Goal: Information Seeking & Learning: Learn about a topic

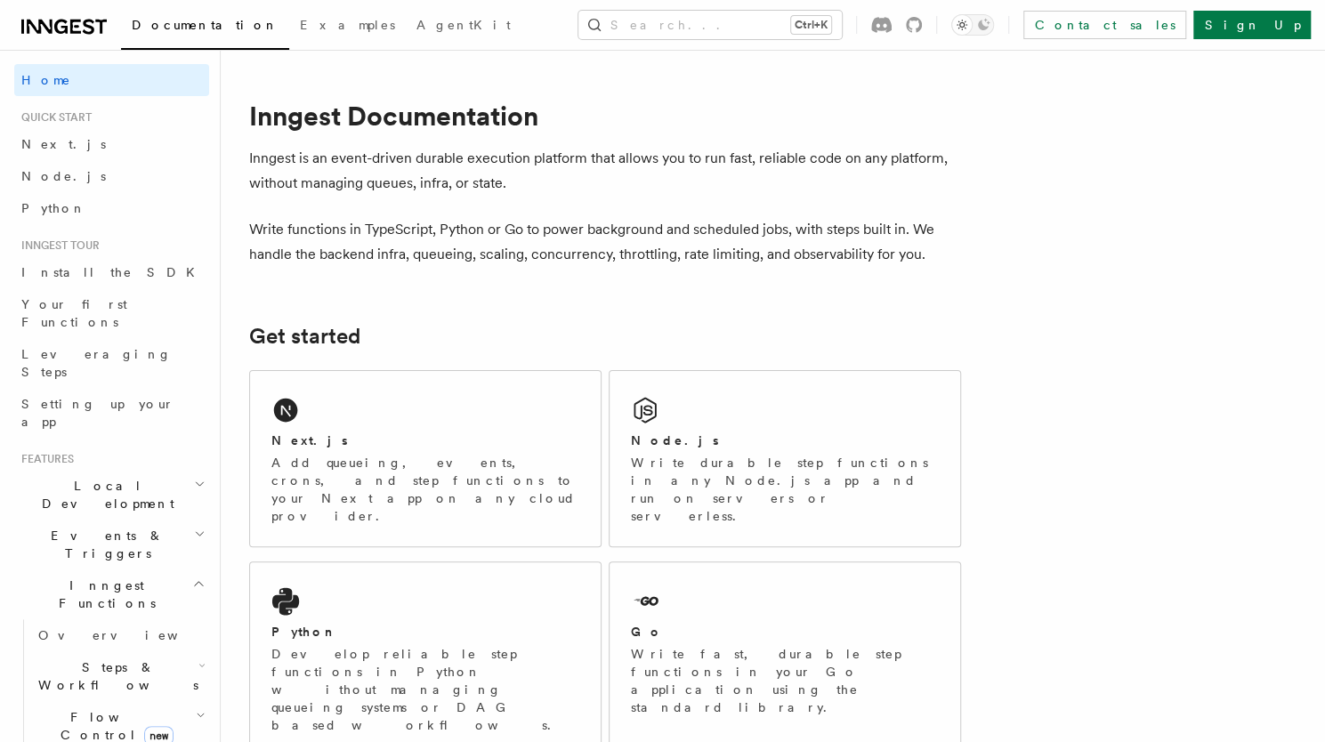
click at [55, 477] on span "Local Development" at bounding box center [104, 495] width 180 height 36
click at [70, 527] on span "Overview" at bounding box center [129, 536] width 183 height 18
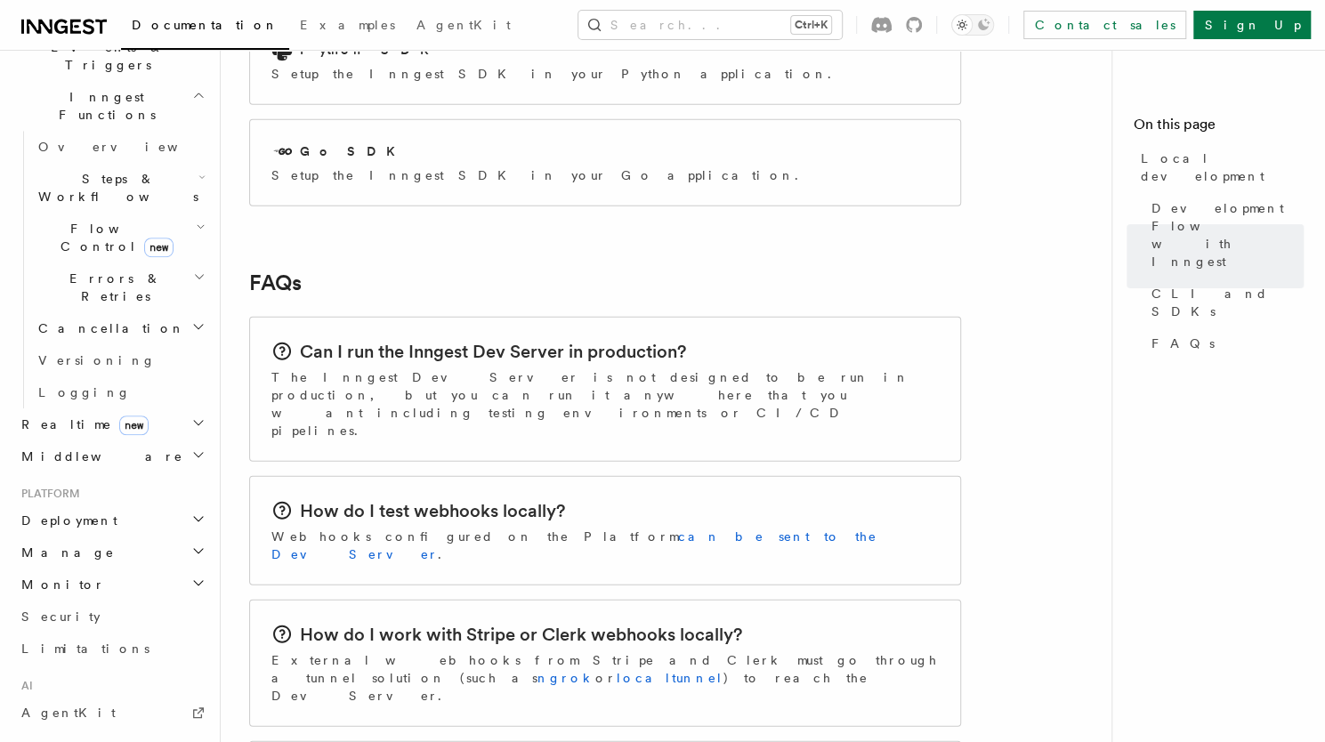
scroll to position [782, 0]
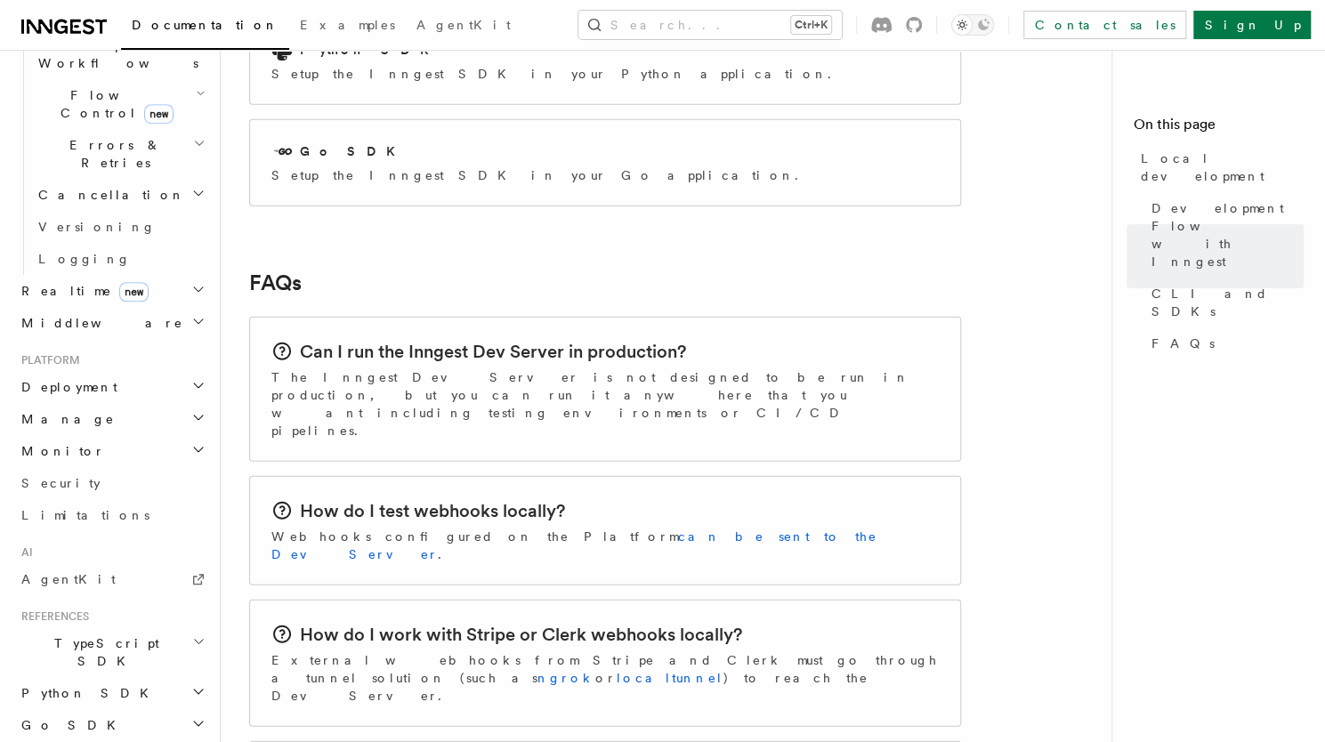
click at [69, 572] on span "AgentKit" at bounding box center [68, 579] width 94 height 14
click at [64, 35] on icon at bounding box center [63, 26] width 85 height 21
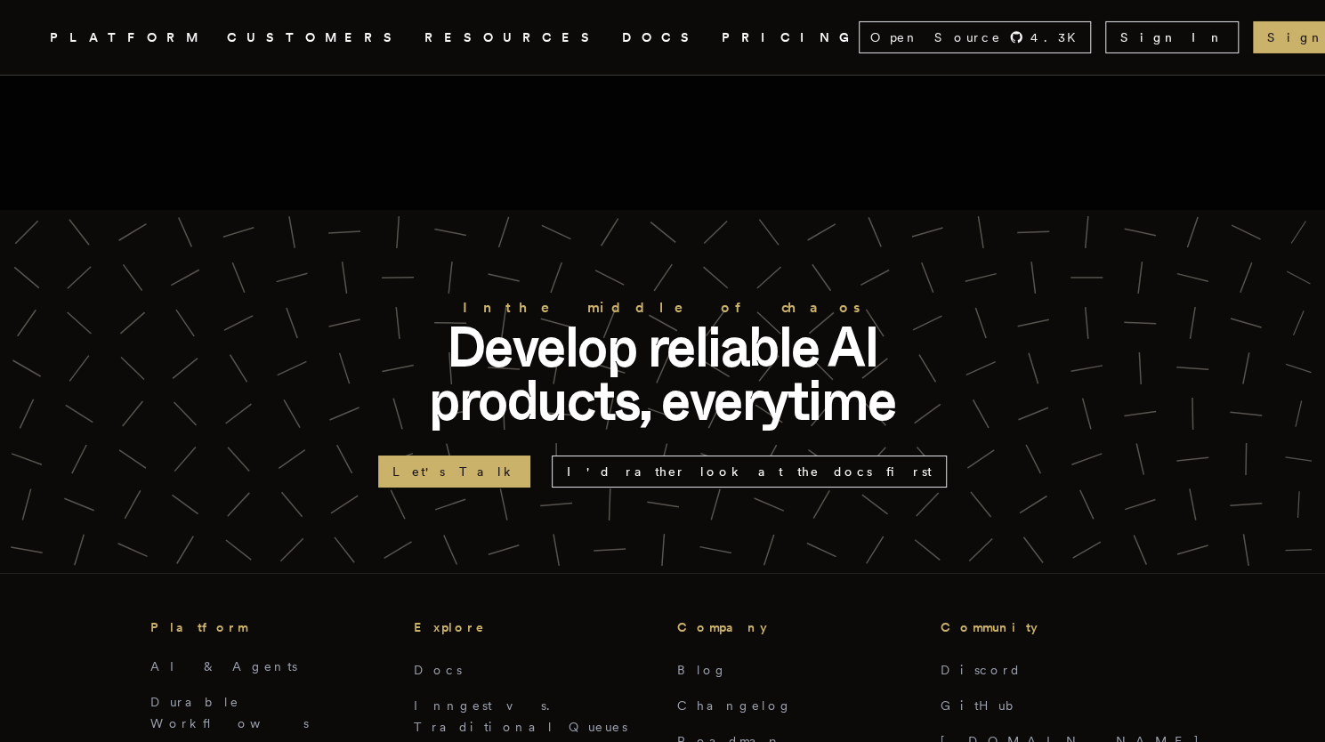
scroll to position [3774, 0]
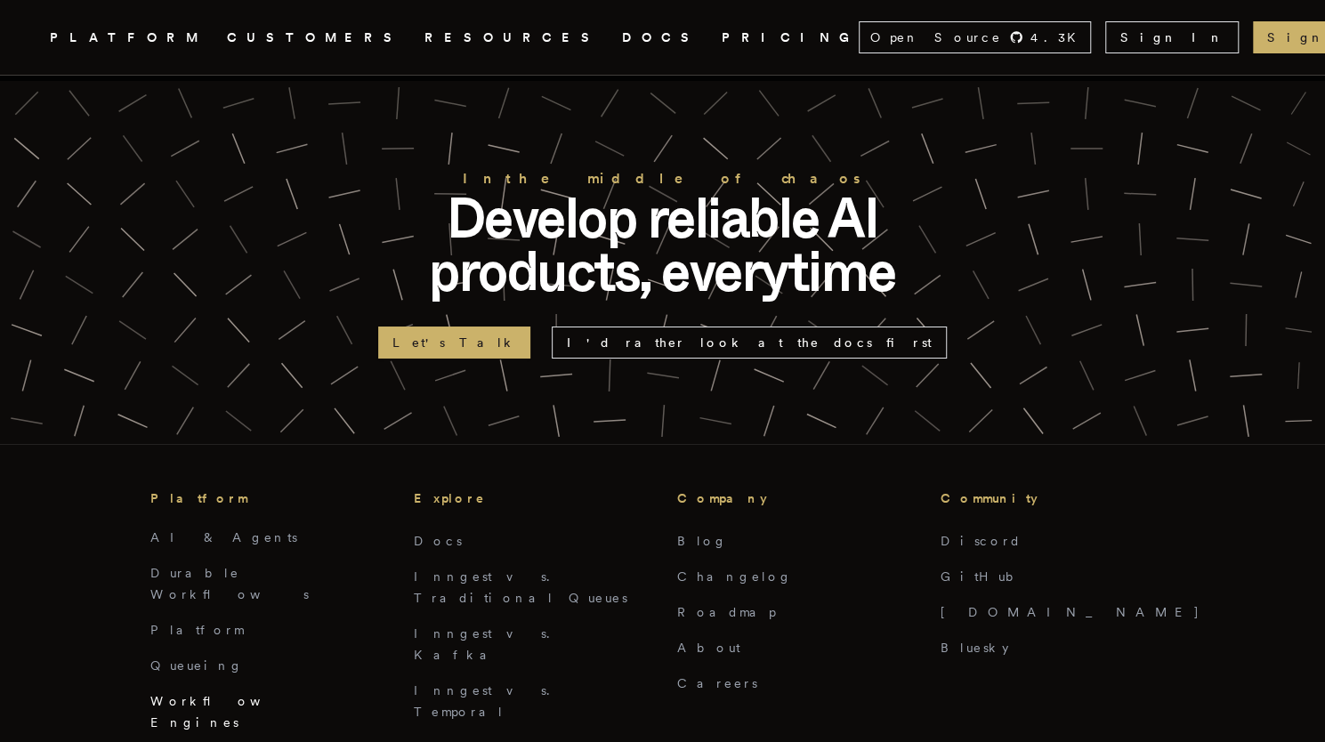
click at [188, 694] on link "Workflow Engines" at bounding box center [226, 712] width 153 height 36
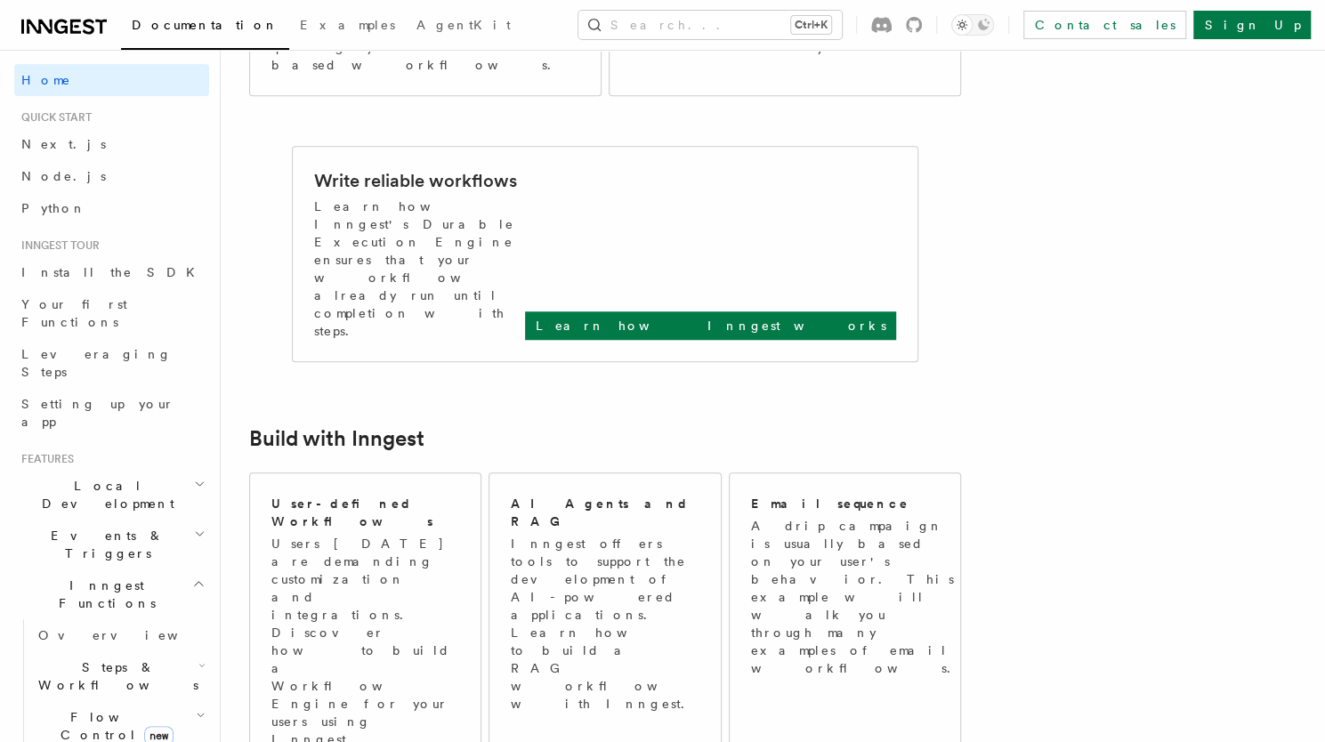
scroll to position [659, 0]
click at [845, 518] on p "A drip campaign is usually based on your user's behavior. This example will wal…" at bounding box center [856, 598] width 210 height 160
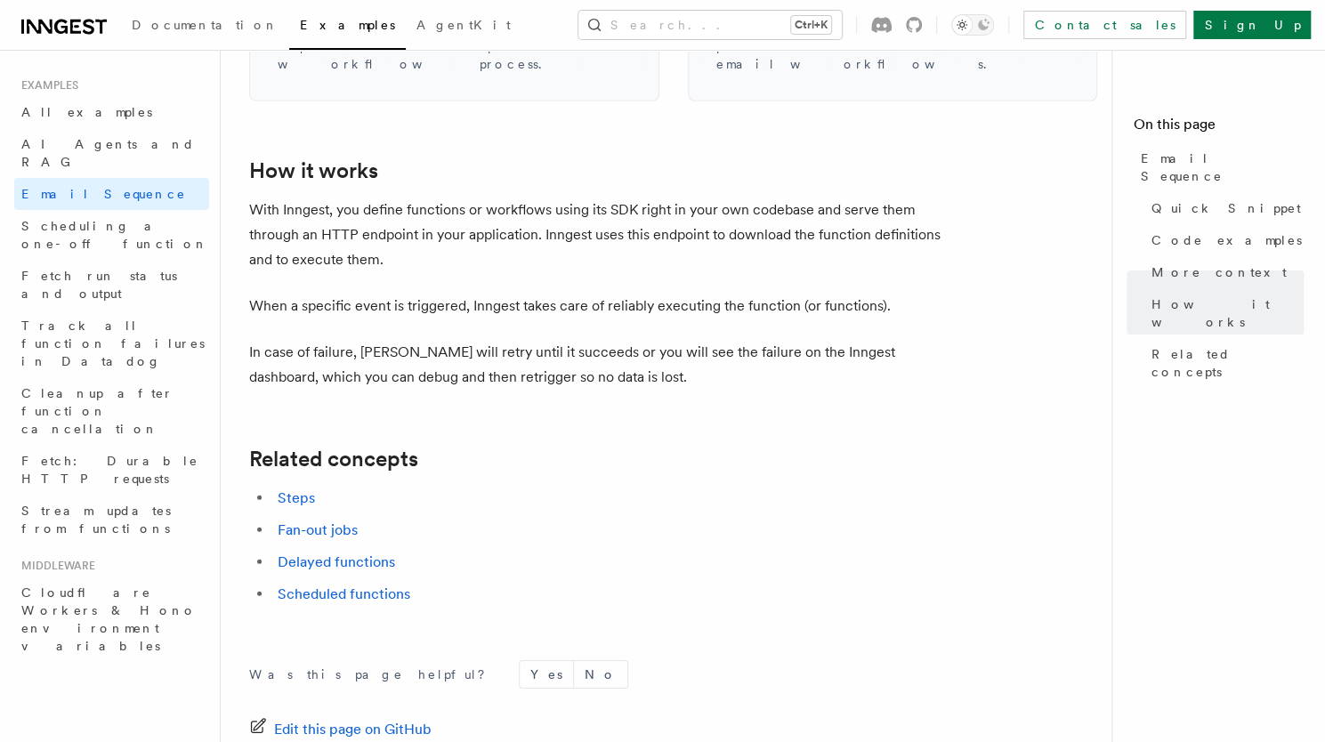
scroll to position [2847, 0]
